Goal: Navigation & Orientation: Find specific page/section

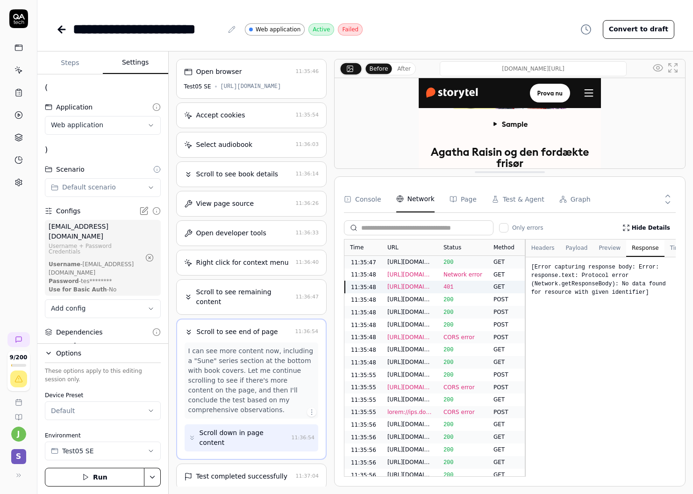
scroll to position [11, 0]
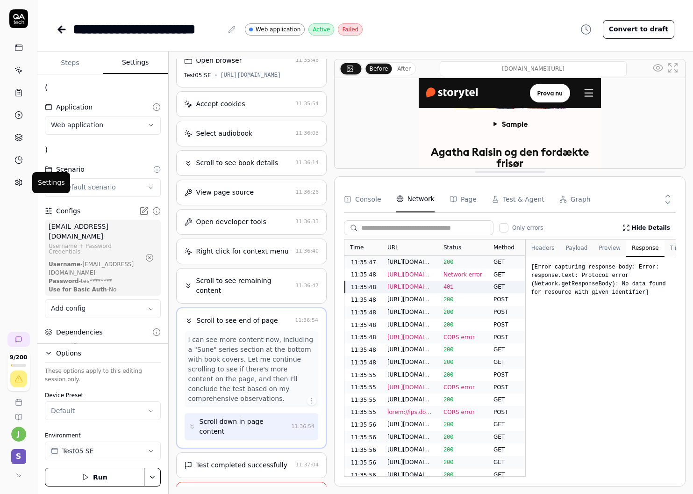
click at [19, 179] on icon at bounding box center [18, 182] width 8 height 8
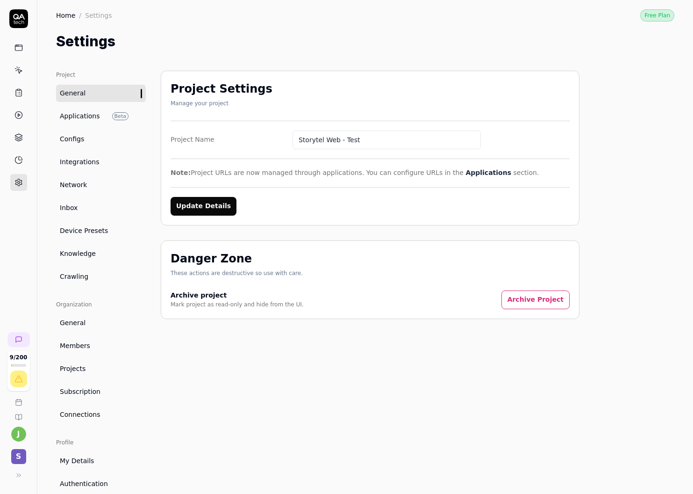
click at [80, 227] on span "Device Presets" at bounding box center [84, 231] width 48 height 10
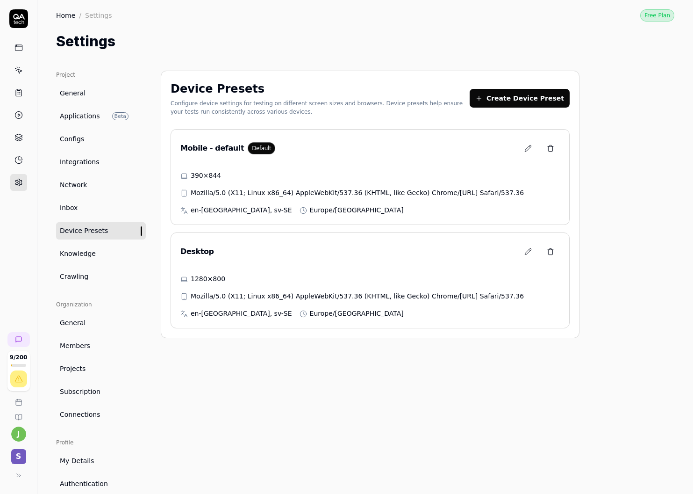
click at [536, 153] on button at bounding box center [528, 148] width 19 height 19
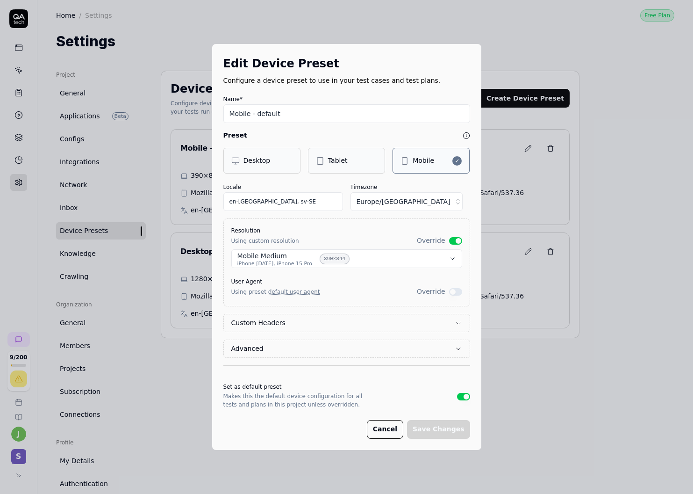
drag, startPoint x: 383, startPoint y: 436, endPoint x: 428, endPoint y: 399, distance: 57.8
click at [383, 435] on button "Cancel" at bounding box center [385, 429] width 36 height 19
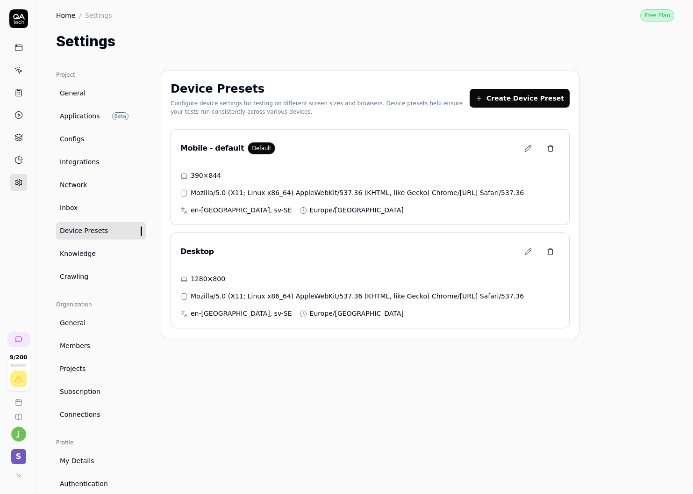
click at [532, 256] on button at bounding box center [528, 251] width 19 height 19
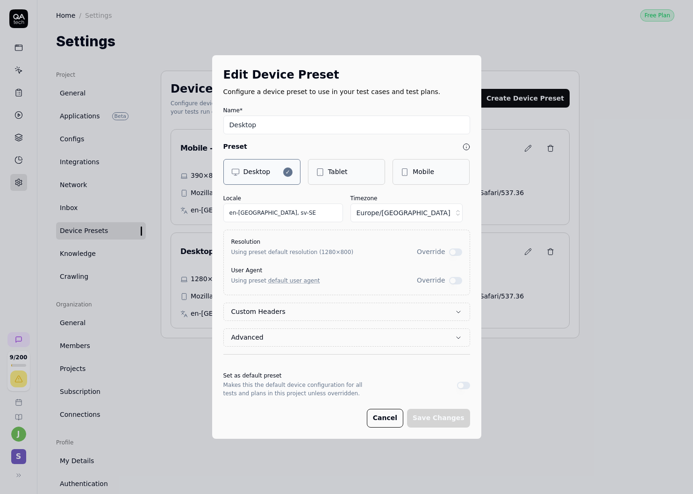
click at [389, 420] on button "Cancel" at bounding box center [385, 417] width 36 height 19
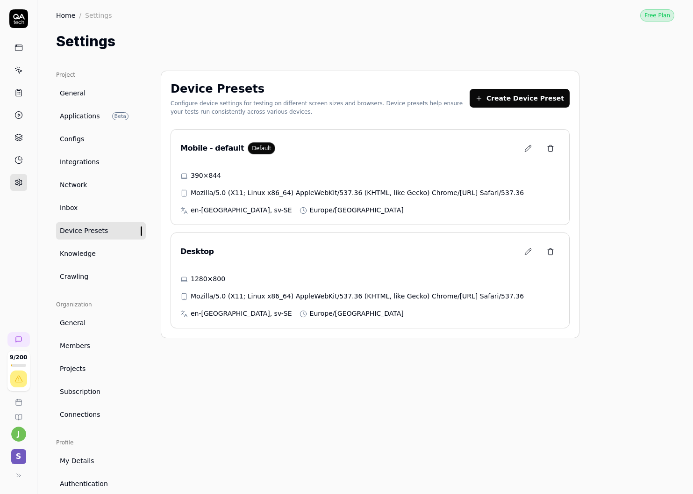
drag, startPoint x: 61, startPoint y: 17, endPoint x: 65, endPoint y: 25, distance: 8.8
click at [61, 17] on link "Home" at bounding box center [65, 15] width 19 height 9
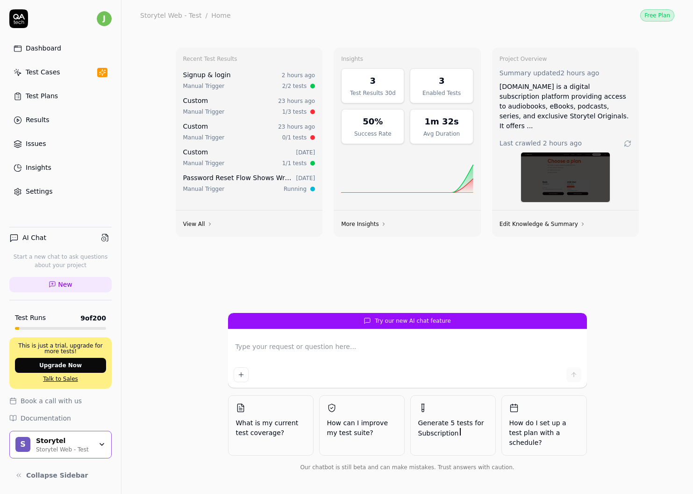
click at [167, 286] on div "Recent Test Results Signup & login 2 hours ago Manual Trigger 2/2 tests Custom …" at bounding box center [408, 262] width 572 height 463
type textarea "*"
